Goal: Navigation & Orientation: Understand site structure

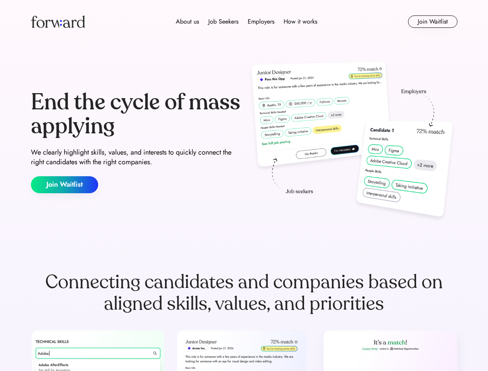
click at [244, 185] on div "End the cycle of mass applying We clearly highlight skills, values, and interes…" at bounding box center [244, 142] width 426 height 166
click at [244, 22] on div "About us Job Seekers Employers How it works" at bounding box center [246, 21] width 304 height 9
click at [58, 22] on img at bounding box center [58, 21] width 54 height 12
click at [246, 22] on div "About us Job Seekers Employers How it works" at bounding box center [246, 21] width 304 height 9
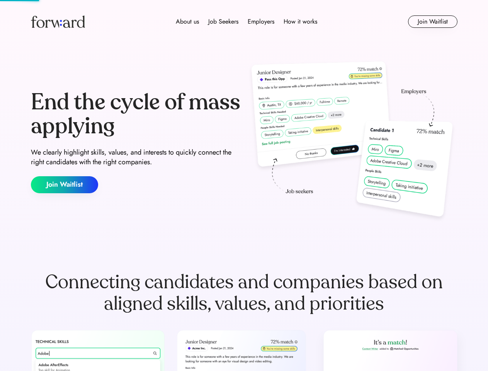
click at [187, 22] on div "About us" at bounding box center [187, 21] width 23 height 9
click at [223, 22] on div "Job Seekers" at bounding box center [223, 21] width 30 height 9
click at [261, 22] on div "Employers" at bounding box center [261, 21] width 27 height 9
click at [300, 22] on div "How it works" at bounding box center [300, 21] width 34 height 9
click at [432, 22] on button "Join Waitlist" at bounding box center [432, 21] width 49 height 12
